Goal: Entertainment & Leisure: Consume media (video, audio)

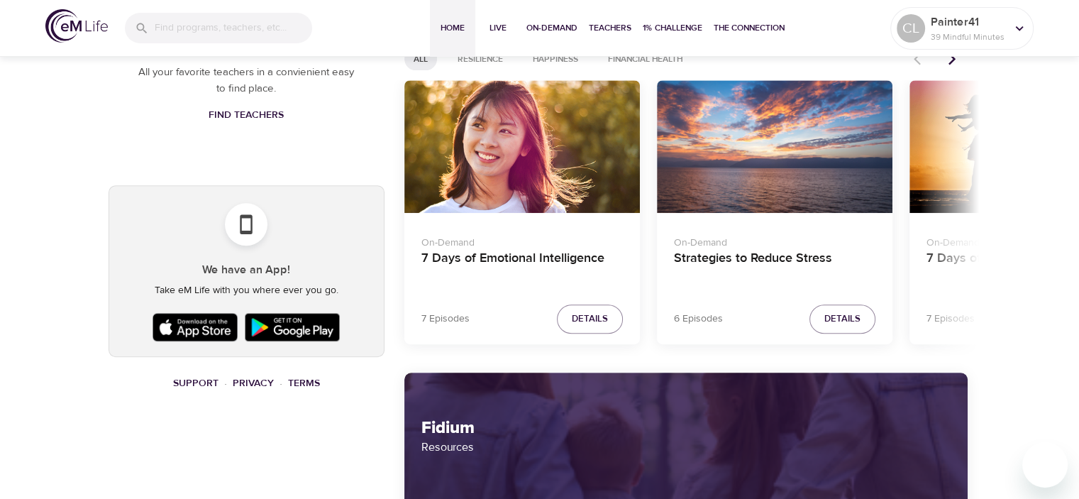
scroll to position [780, 0]
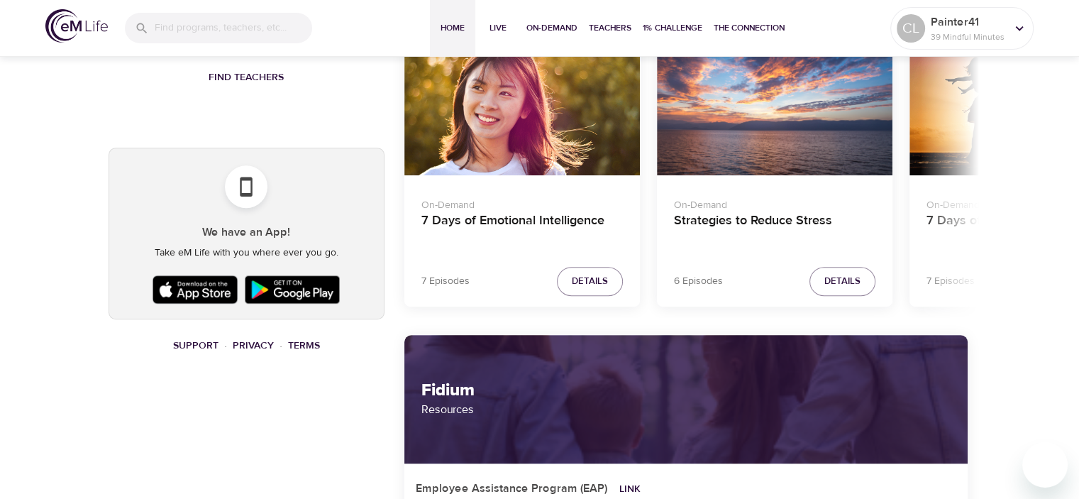
click at [975, 157] on div "7 Days of Flourishing and Joy" at bounding box center [1027, 109] width 236 height 133
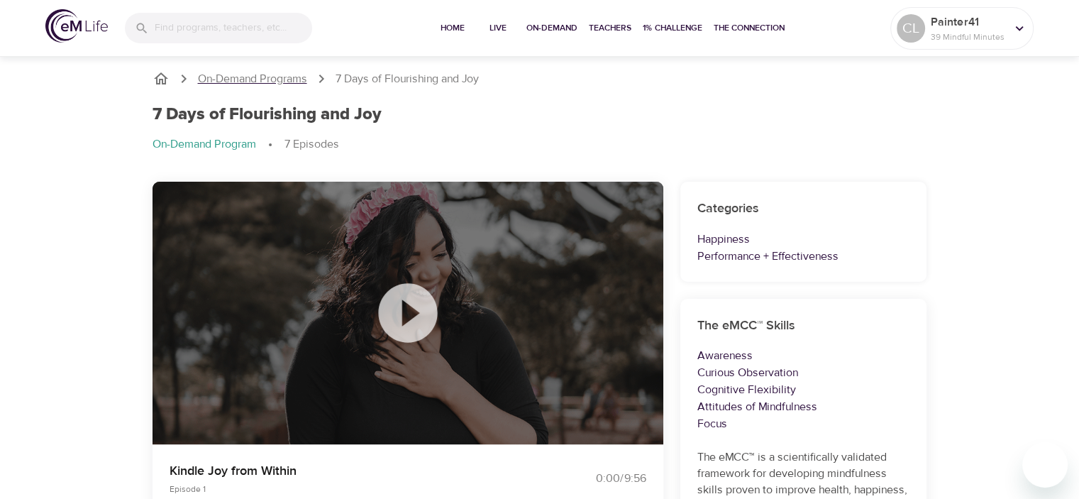
click at [221, 73] on p "On-Demand Programs" at bounding box center [252, 79] width 109 height 16
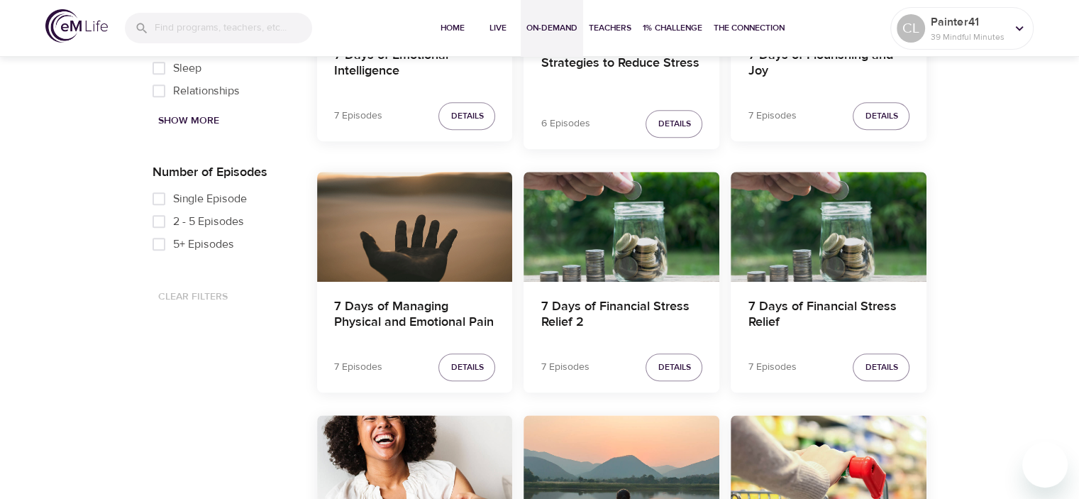
scroll to position [851, 0]
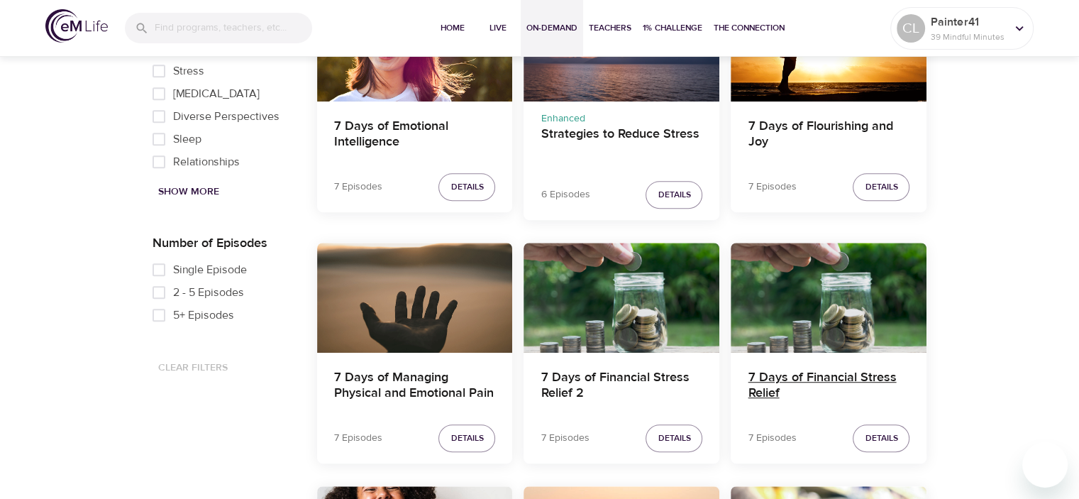
click at [792, 374] on h4 "7 Days of Financial Stress Relief" at bounding box center [829, 387] width 162 height 34
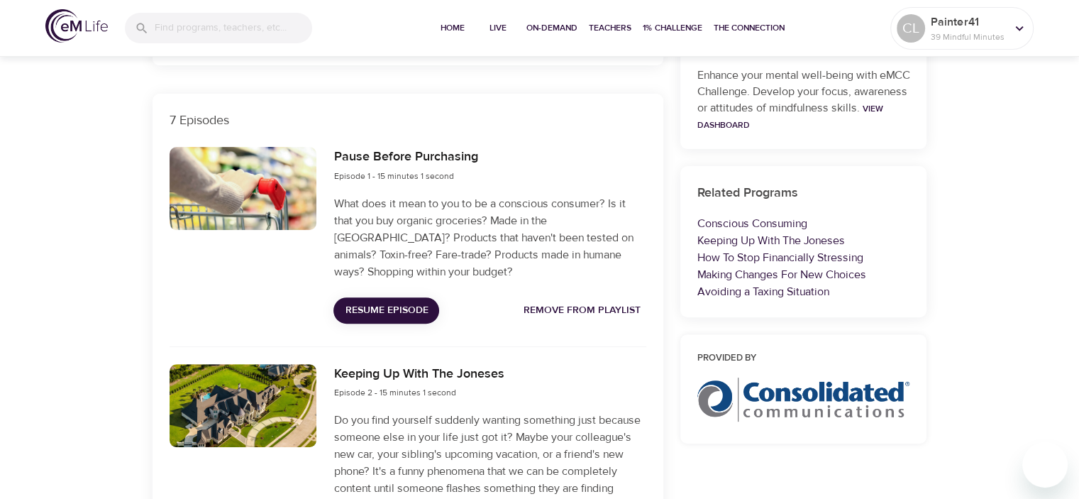
scroll to position [426, 0]
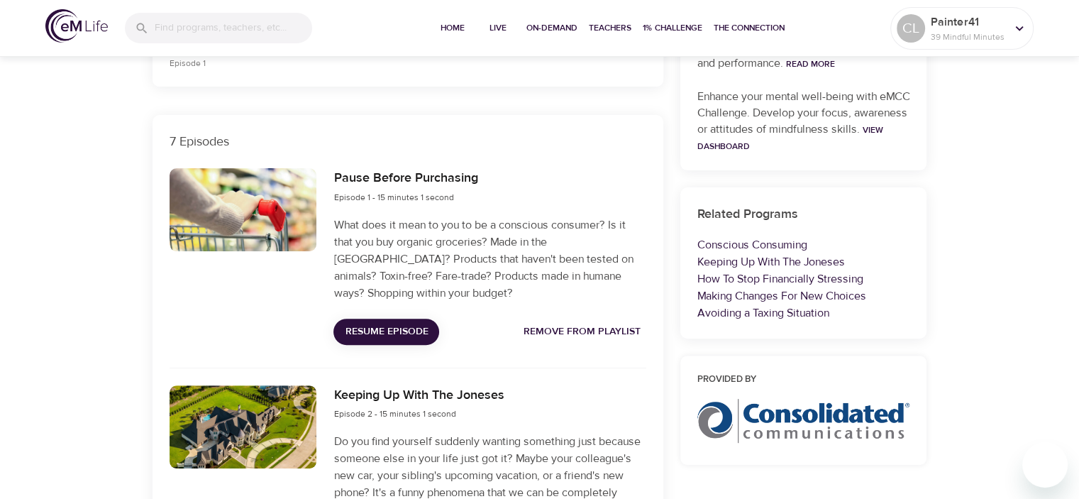
click at [395, 328] on span "Resume Episode" at bounding box center [386, 332] width 83 height 18
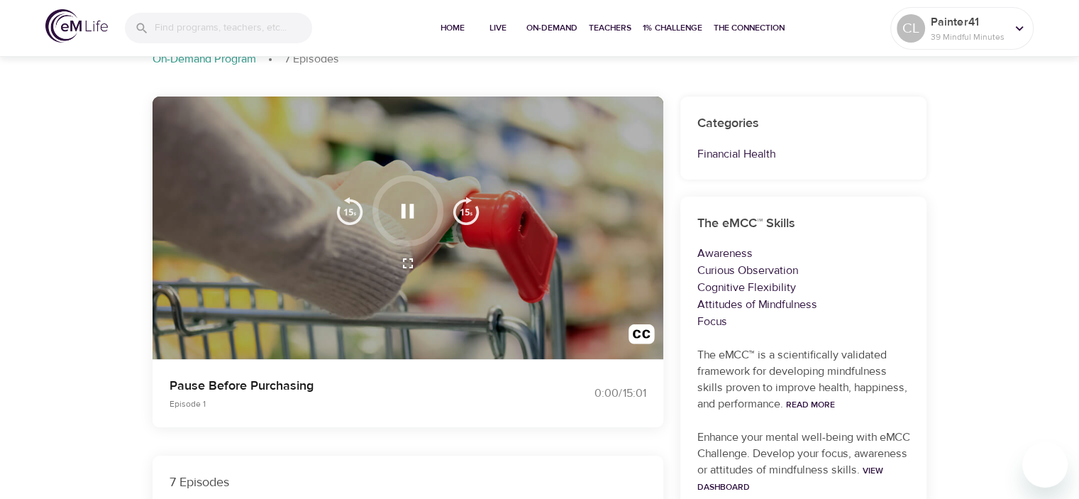
scroll to position [142, 0]
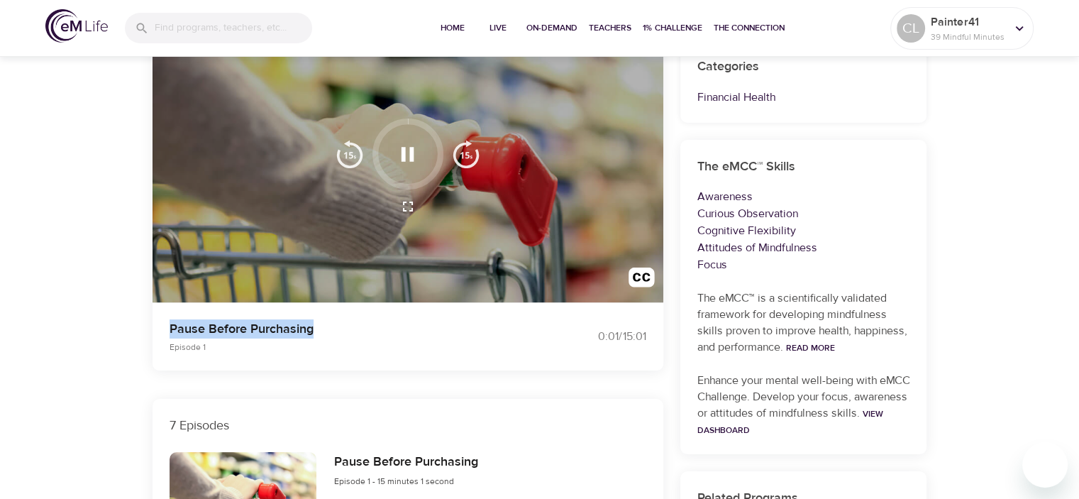
drag, startPoint x: 165, startPoint y: 326, endPoint x: 320, endPoint y: 332, distance: 155.5
click at [346, 328] on div "Pause Before Purchasing Episode 1" at bounding box center [346, 336] width 370 height 51
copy p "Pause Before Purchasing"
click at [467, 155] on img "button" at bounding box center [466, 154] width 28 height 28
click at [466, 155] on img "button" at bounding box center [466, 154] width 28 height 28
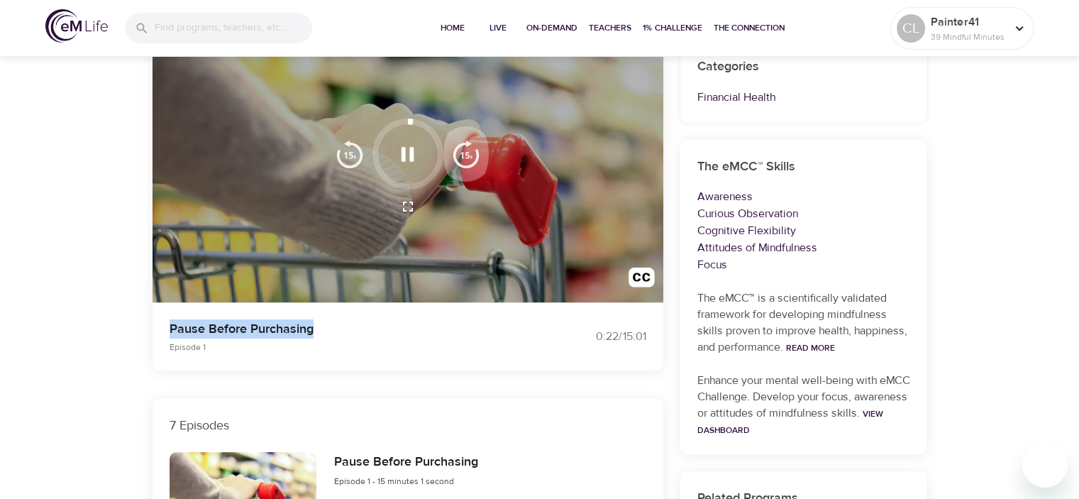
click at [466, 155] on img "button" at bounding box center [466, 154] width 28 height 28
click at [466, 156] on img "button" at bounding box center [466, 154] width 28 height 28
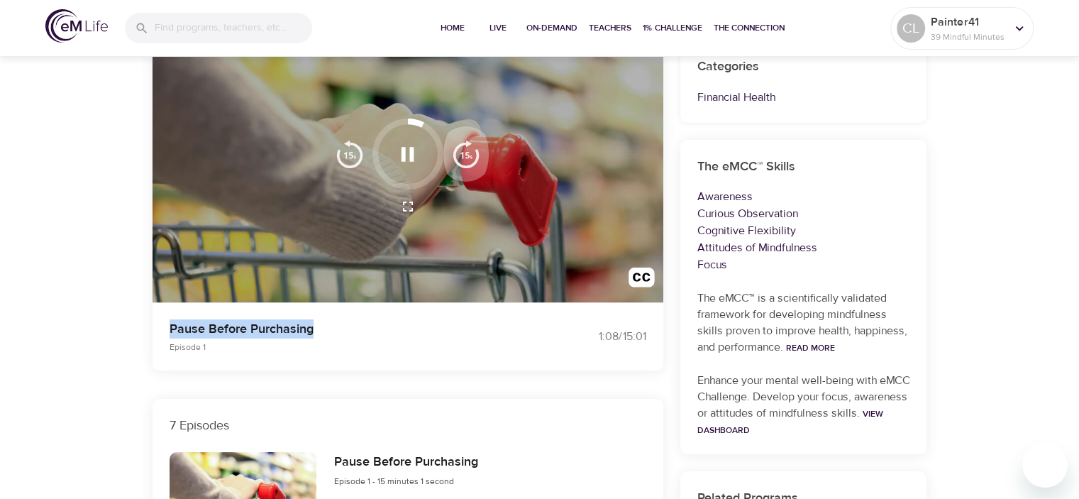
click at [466, 156] on img "button" at bounding box center [466, 154] width 28 height 28
click at [463, 158] on img "button" at bounding box center [466, 154] width 28 height 28
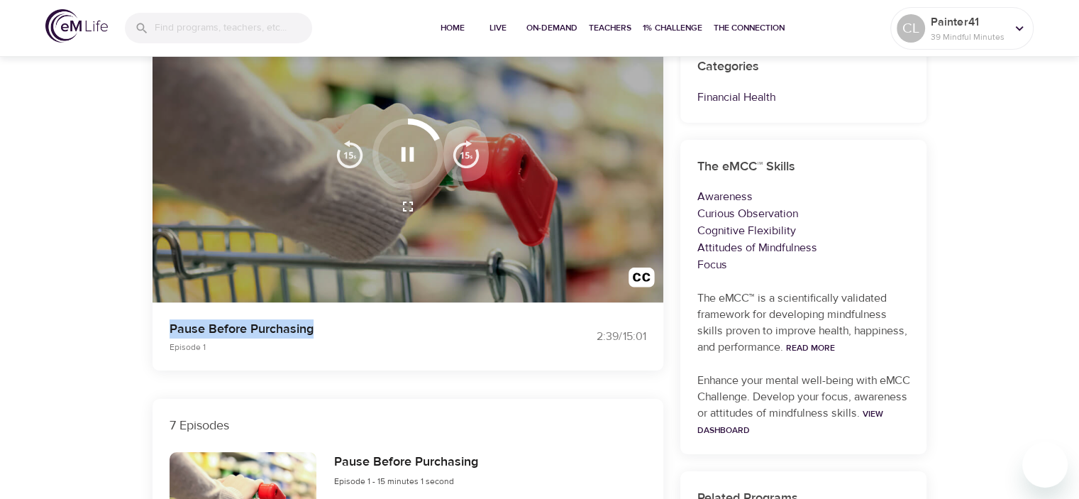
click at [463, 158] on img "button" at bounding box center [466, 154] width 28 height 28
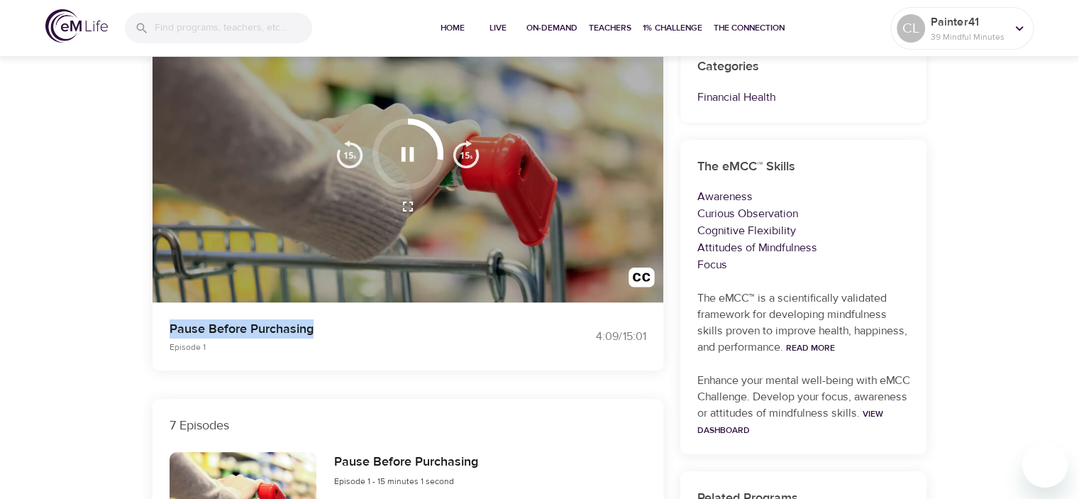
click at [463, 158] on img "button" at bounding box center [466, 154] width 28 height 28
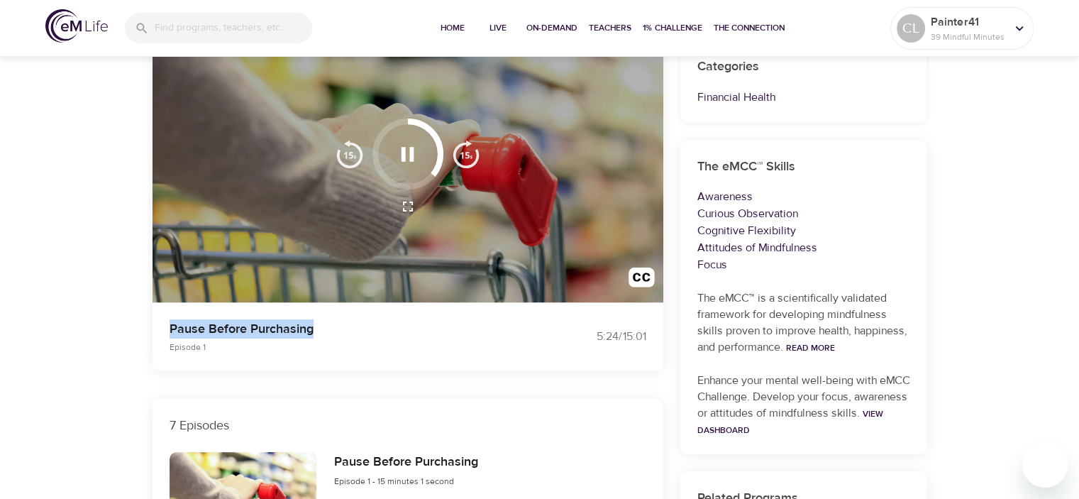
click at [463, 158] on img "button" at bounding box center [466, 154] width 28 height 28
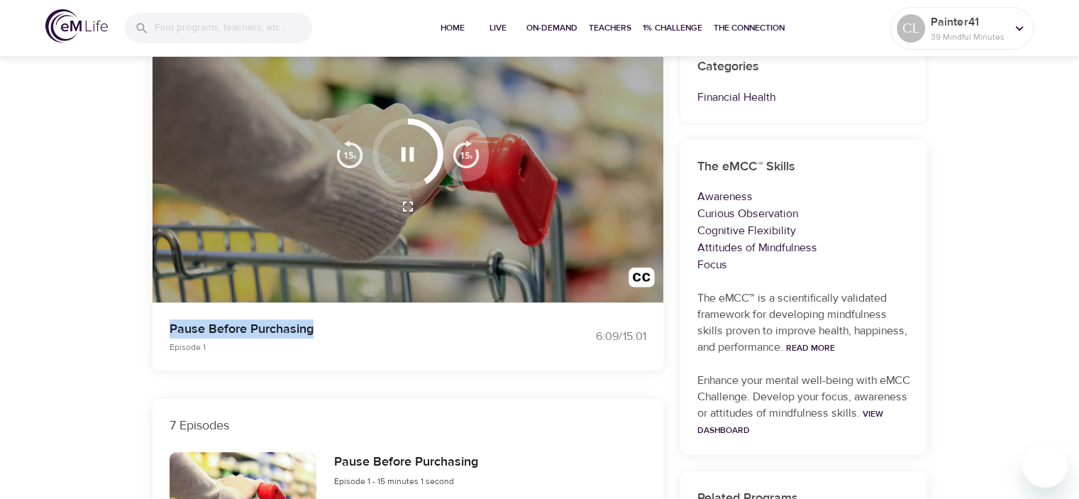
click at [463, 158] on img "button" at bounding box center [466, 154] width 28 height 28
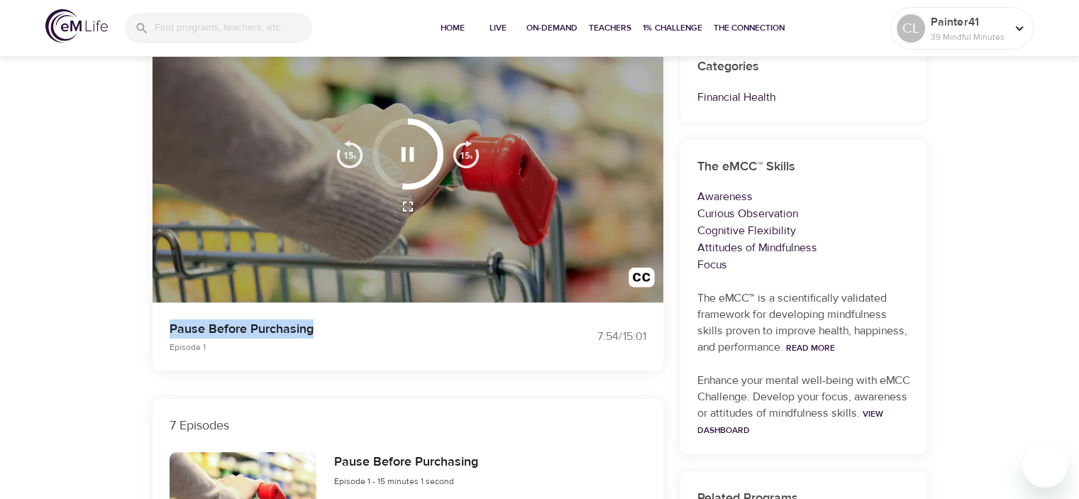
click at [463, 158] on img "button" at bounding box center [466, 154] width 28 height 28
click at [464, 158] on img "button" at bounding box center [466, 154] width 28 height 28
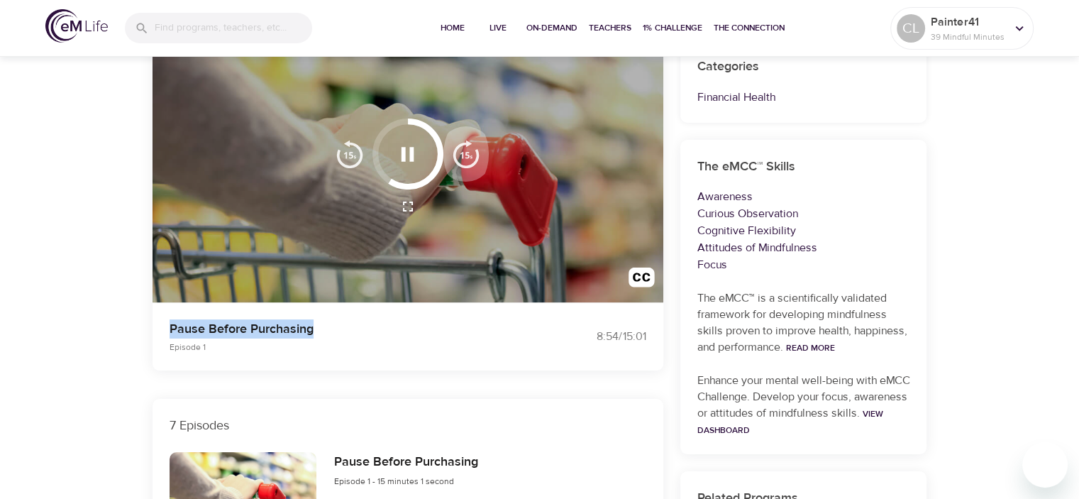
click at [464, 158] on img "button" at bounding box center [466, 154] width 28 height 28
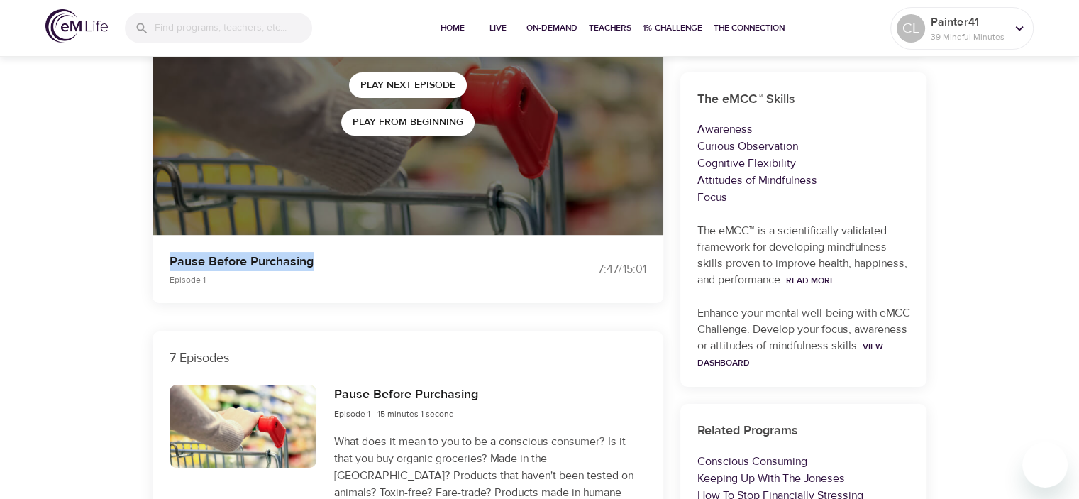
scroll to position [0, 0]
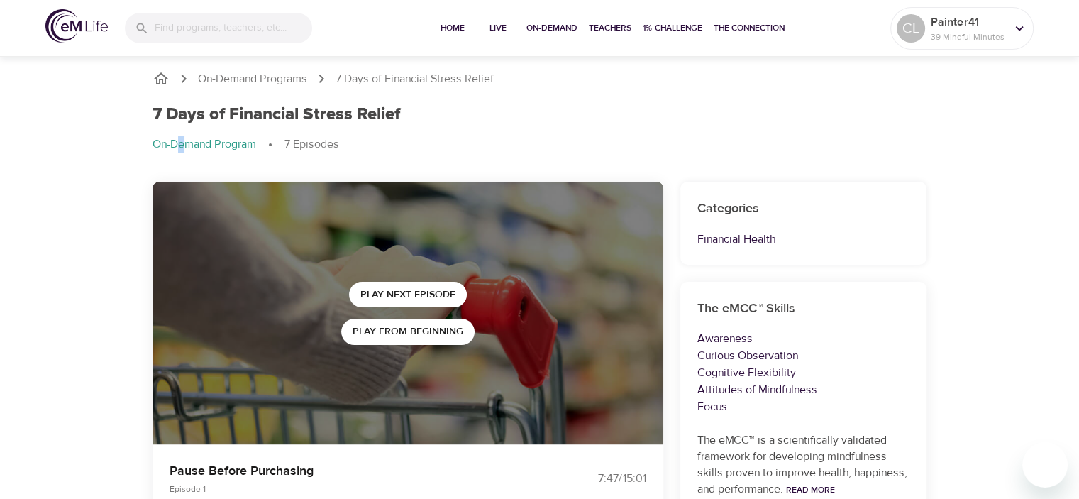
click at [180, 144] on p "On-Demand Program" at bounding box center [205, 144] width 104 height 16
click at [247, 79] on p "On-Demand Programs" at bounding box center [252, 79] width 109 height 16
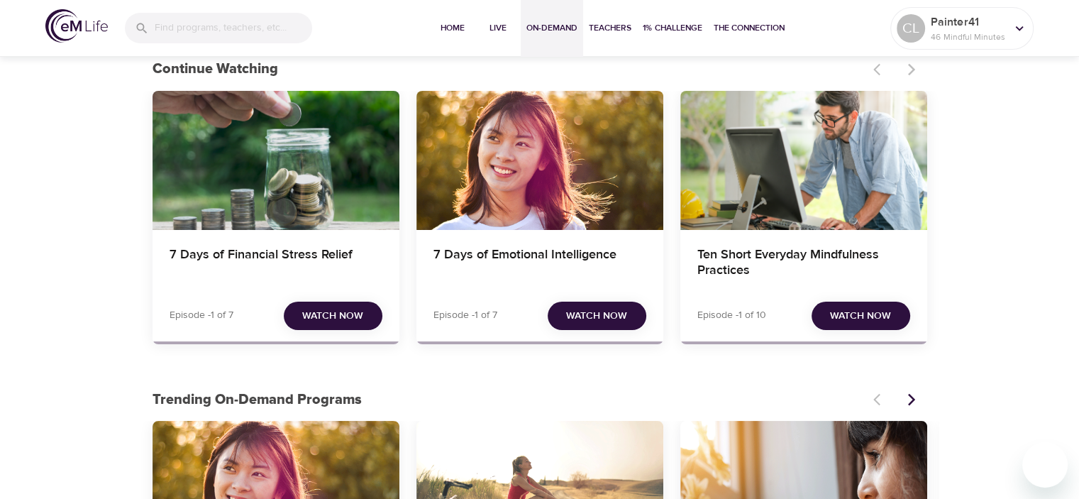
scroll to position [33, 0]
